Goal: Information Seeking & Learning: Learn about a topic

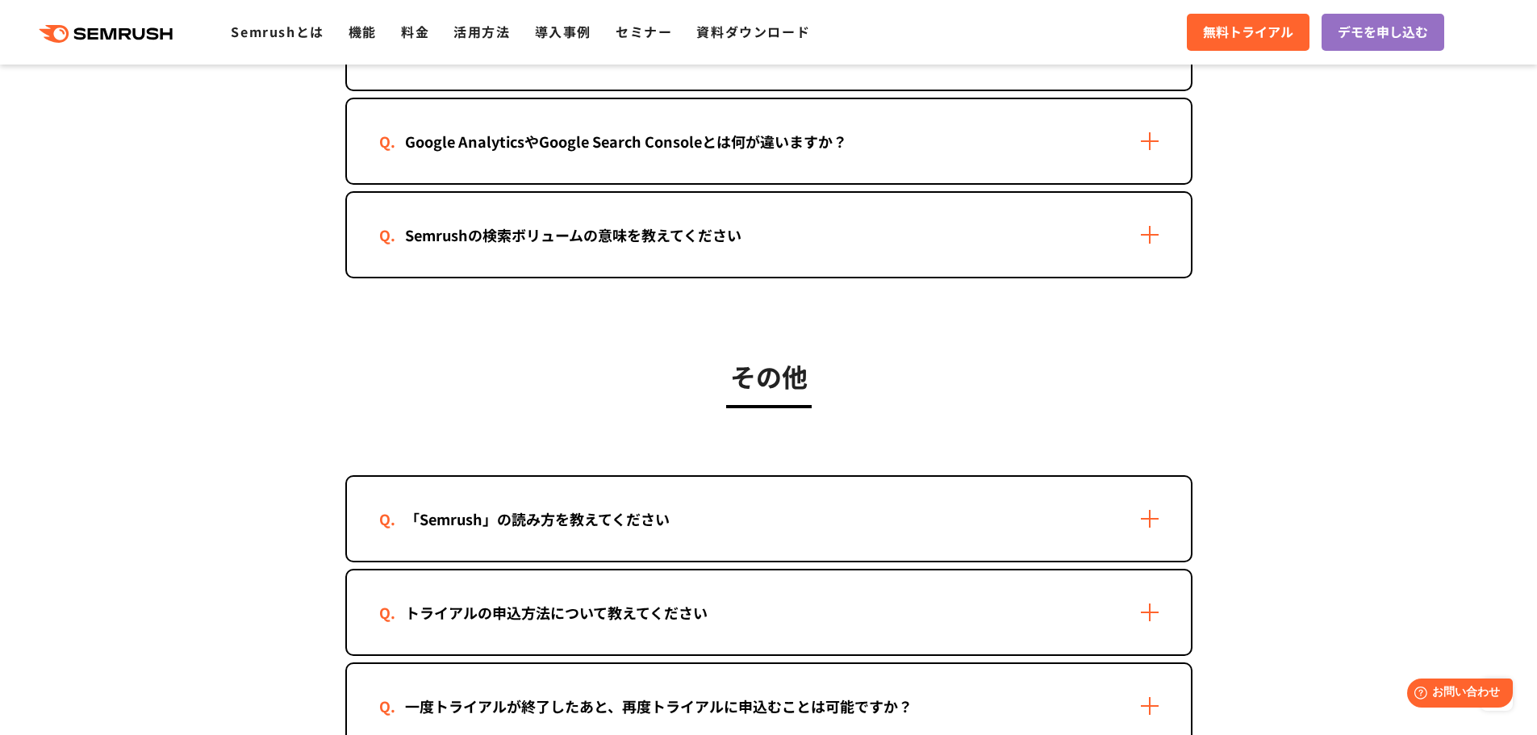
scroll to position [2976, 0]
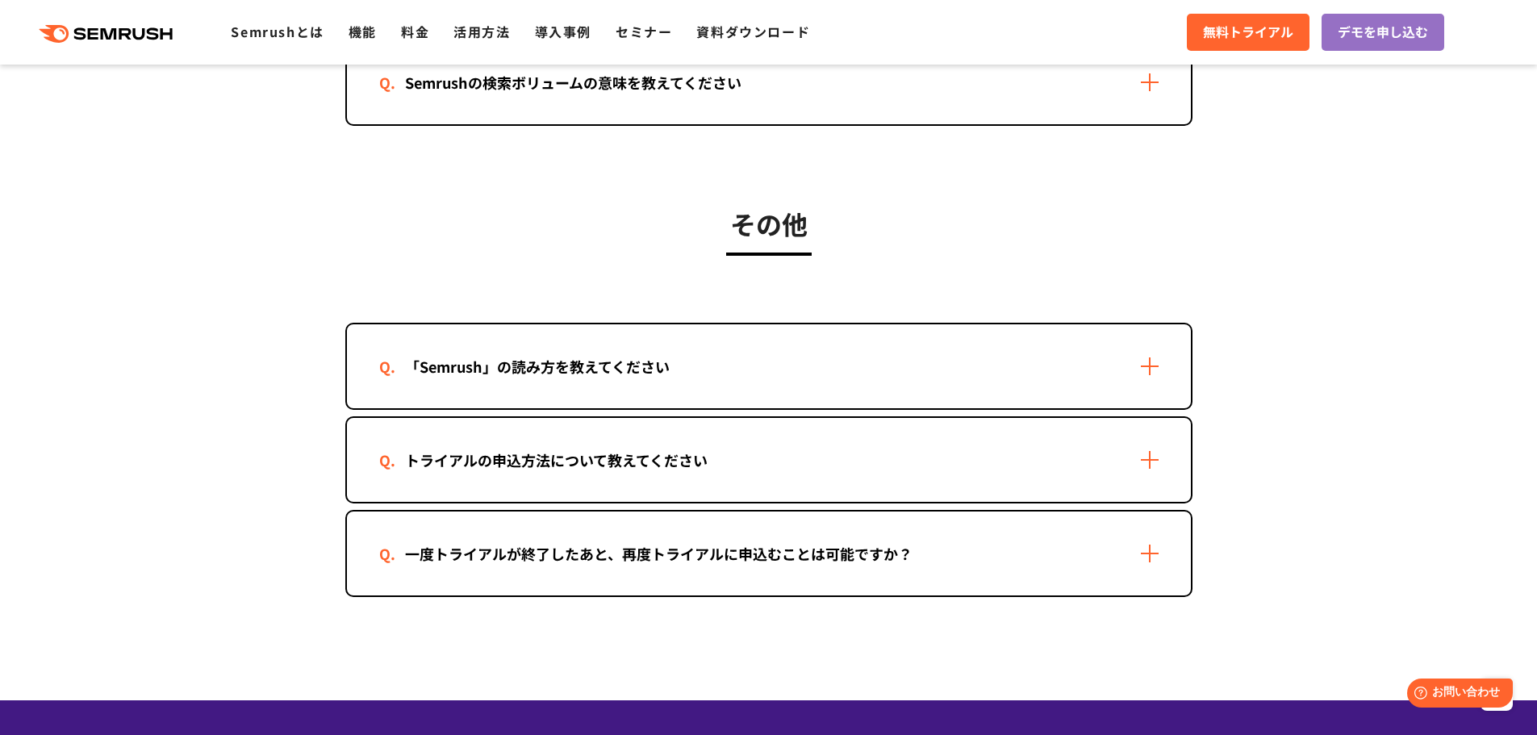
click at [1138, 361] on div "「Semrush」の読み方を教えてください" at bounding box center [769, 366] width 844 height 84
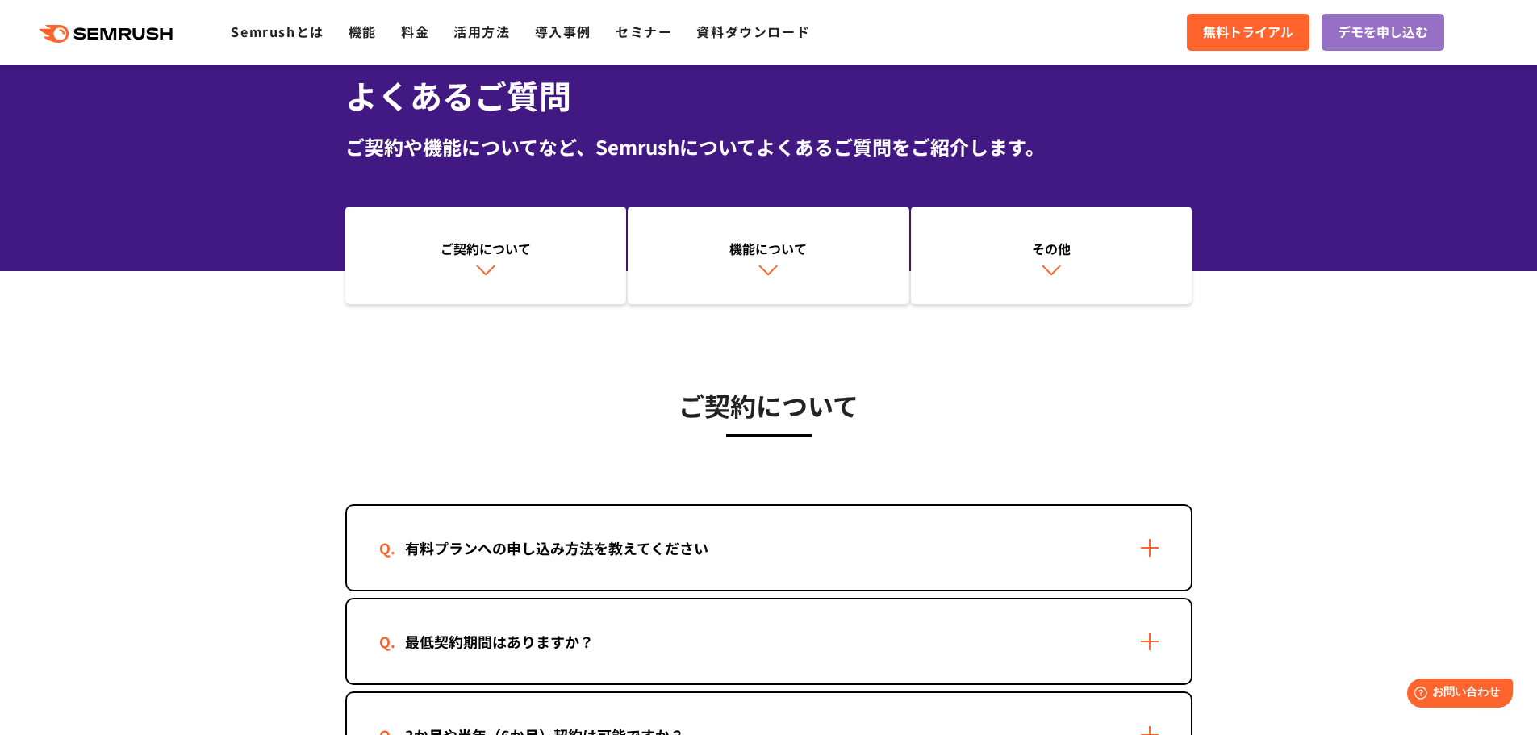
scroll to position [0, 0]
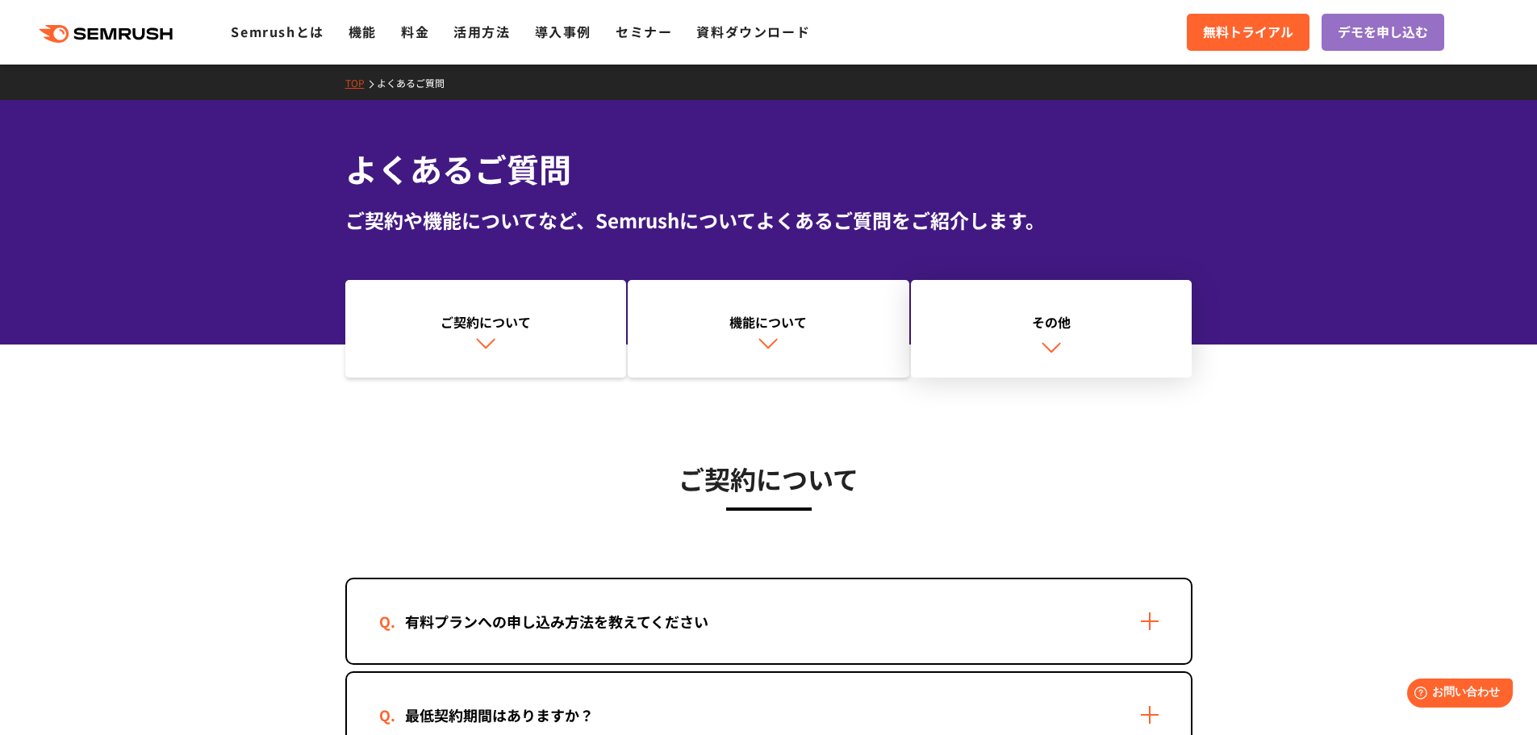
click at [1039, 329] on div "その他" at bounding box center [1051, 321] width 265 height 19
click at [480, 31] on link "活用方法" at bounding box center [481, 31] width 56 height 19
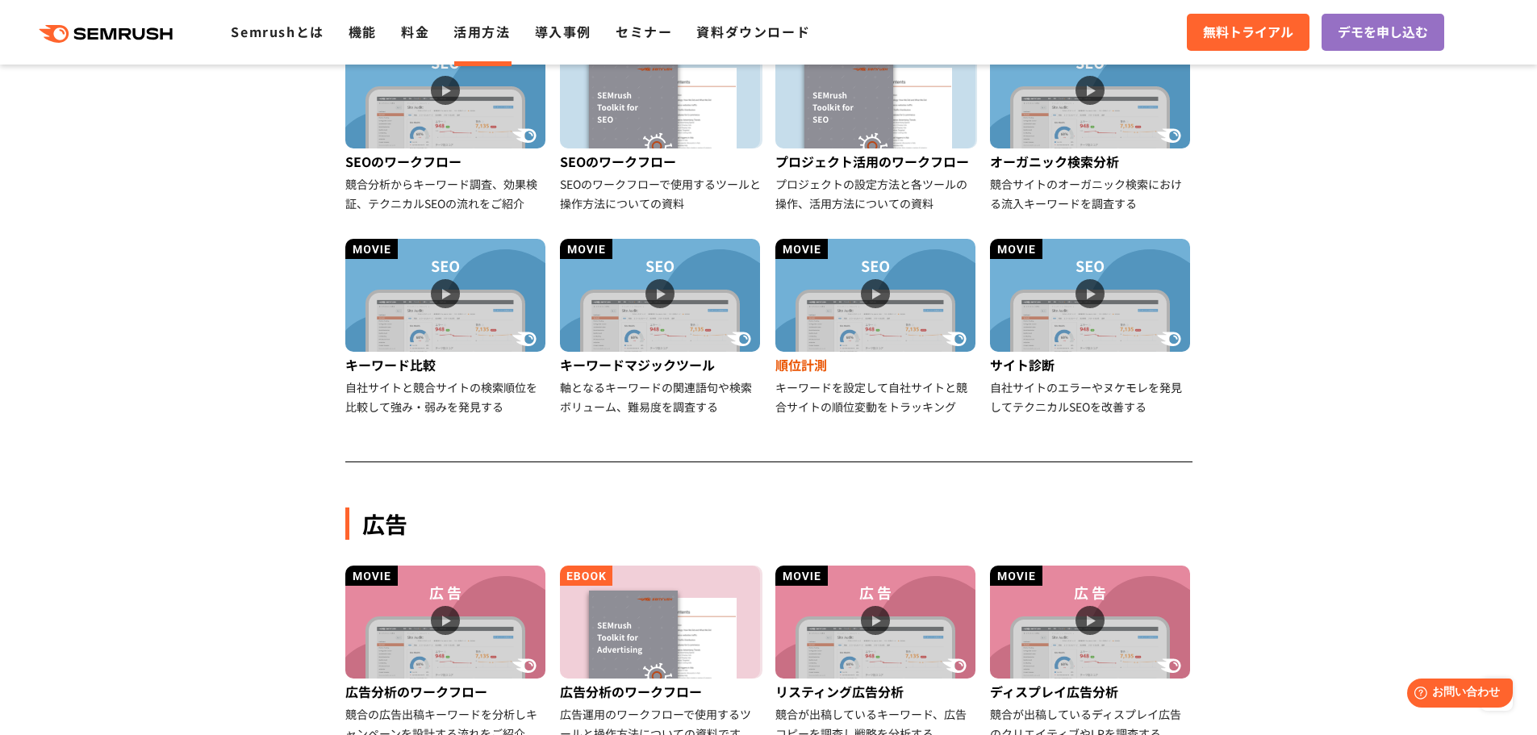
click at [874, 379] on div "キーワードを設定して自社サイトと競合サイトの順位変動をトラッキング" at bounding box center [876, 397] width 203 height 39
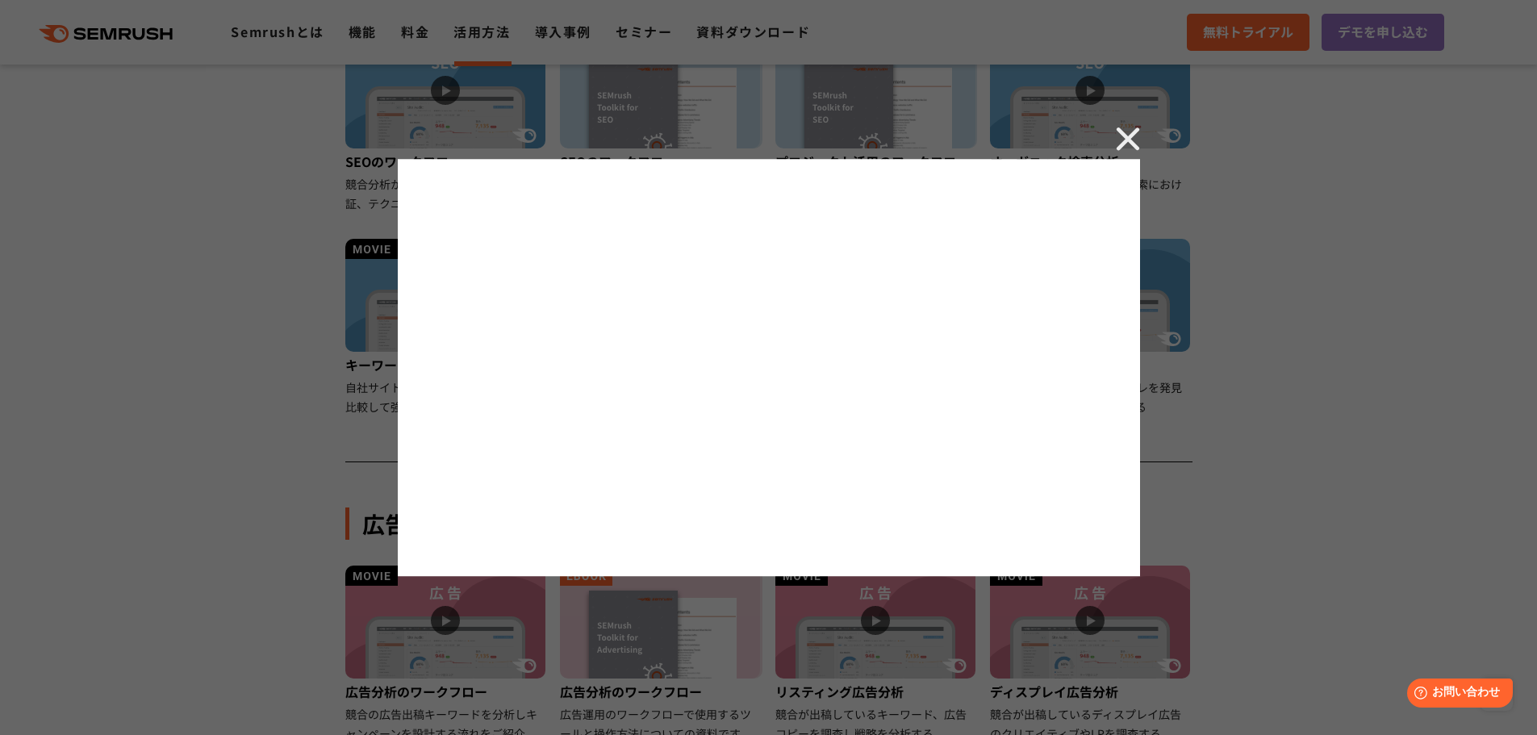
click at [1121, 136] on img at bounding box center [1128, 139] width 24 height 24
